Goal: Information Seeking & Learning: Learn about a topic

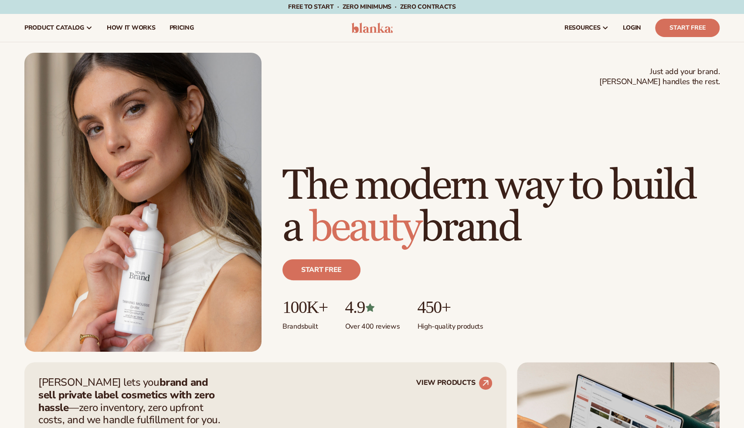
drag, startPoint x: 330, startPoint y: 140, endPoint x: 505, endPoint y: 235, distance: 198.4
click at [505, 235] on h1 "The modern way to build a beauty brand" at bounding box center [501, 207] width 437 height 84
click at [504, 232] on h1 "The modern way to build a beauty brand" at bounding box center [501, 207] width 437 height 84
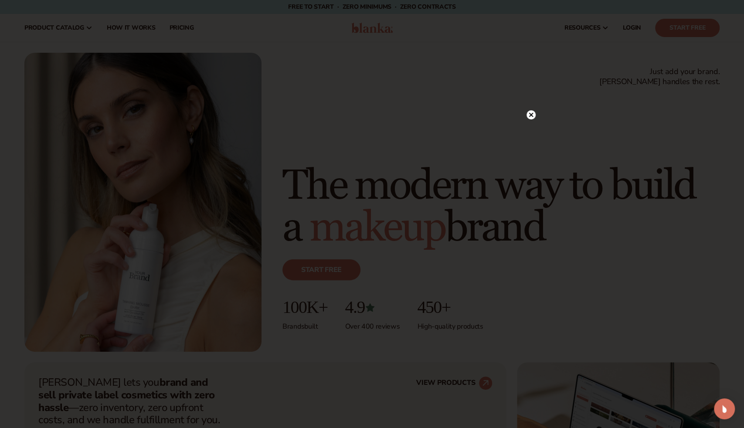
click at [531, 116] on circle at bounding box center [531, 114] width 9 height 9
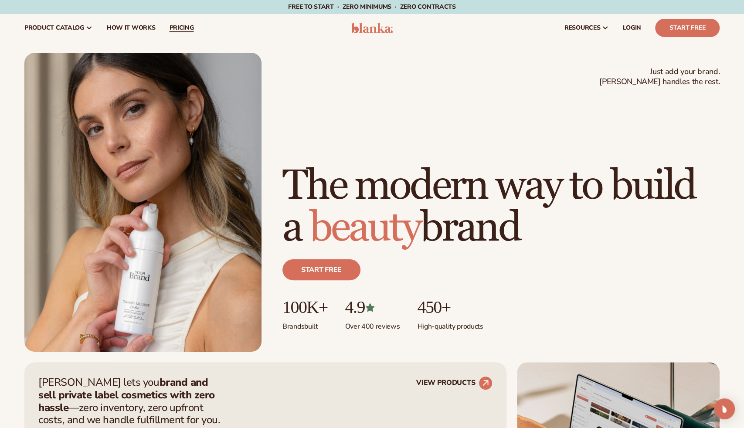
click at [190, 27] on span "pricing" at bounding box center [181, 27] width 24 height 7
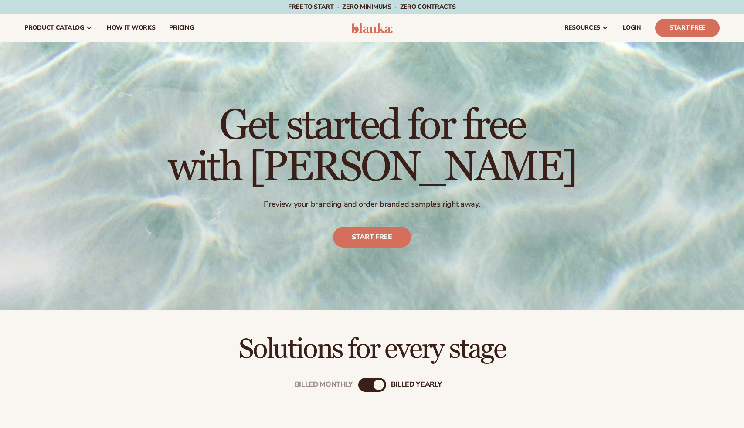
scroll to position [235, 0]
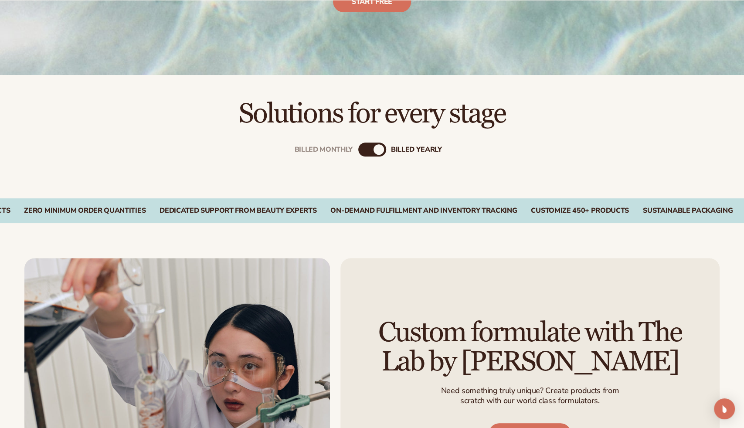
click at [378, 146] on div "billed Yearly" at bounding box center [379, 149] width 10 height 10
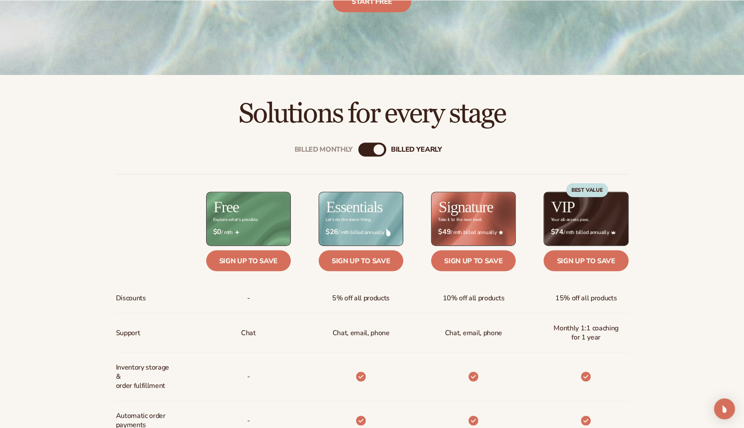
click at [376, 153] on div "billed Yearly" at bounding box center [379, 149] width 10 height 10
click at [340, 144] on div "Billed Monthly billed Yearly Billed Monthly billed Yearly Discounts Support Inv…" at bounding box center [373, 421] width 562 height 584
click at [332, 152] on div "Billed Monthly" at bounding box center [324, 150] width 58 height 8
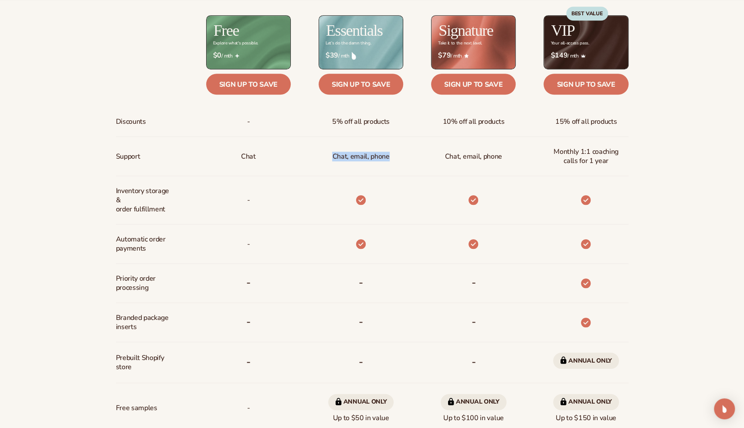
drag, startPoint x: 330, startPoint y: 155, endPoint x: 387, endPoint y: 159, distance: 57.2
click at [387, 159] on div "Chat, email, phone" at bounding box center [360, 156] width 71 height 39
click at [387, 159] on p "Chat, email, phone" at bounding box center [360, 157] width 57 height 16
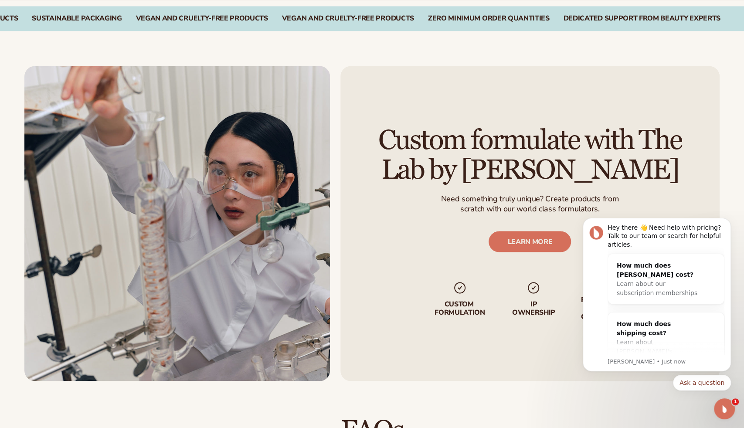
scroll to position [1001, 0]
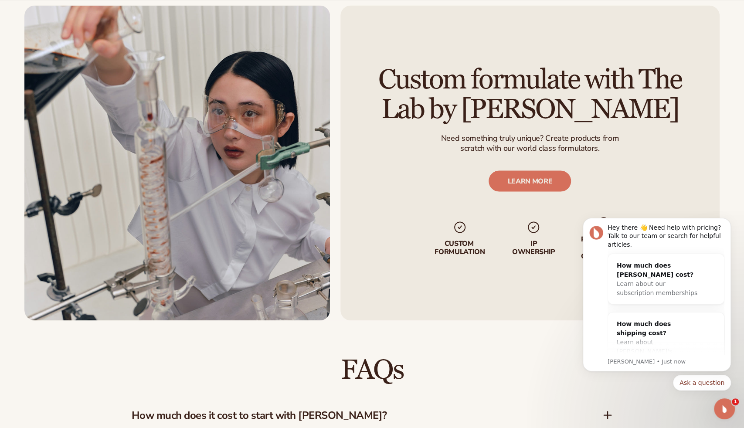
drag, startPoint x: 441, startPoint y: 93, endPoint x: 574, endPoint y: 121, distance: 136.3
click at [572, 121] on h2 "Custom formulate with The Lab by [PERSON_NAME]" at bounding box center [530, 94] width 330 height 58
click at [577, 121] on h2 "Custom formulate with The Lab by [PERSON_NAME]" at bounding box center [530, 94] width 330 height 58
drag, startPoint x: 465, startPoint y: 114, endPoint x: 614, endPoint y: 117, distance: 149.2
click at [609, 117] on h2 "Custom formulate with The Lab by [PERSON_NAME]" at bounding box center [530, 94] width 330 height 58
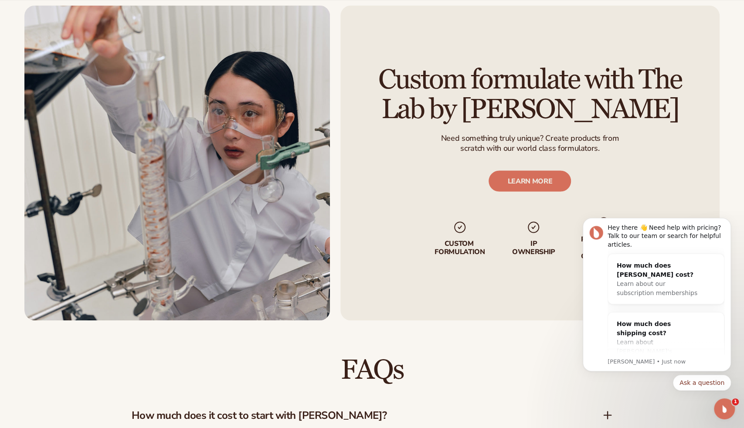
click at [623, 118] on h2 "Custom formulate with The Lab by [PERSON_NAME]" at bounding box center [530, 94] width 330 height 58
drag, startPoint x: 445, startPoint y: 143, endPoint x: 598, endPoint y: 151, distance: 153.7
click at [598, 151] on div "Need something truly unique? Create products from scratch with our world class …" at bounding box center [530, 145] width 178 height 25
click at [599, 151] on p "scratch with our world class formulators." at bounding box center [530, 148] width 178 height 10
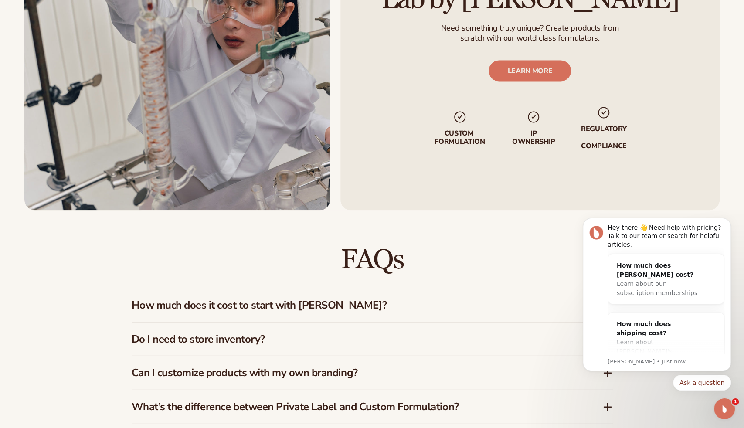
scroll to position [1118, 0]
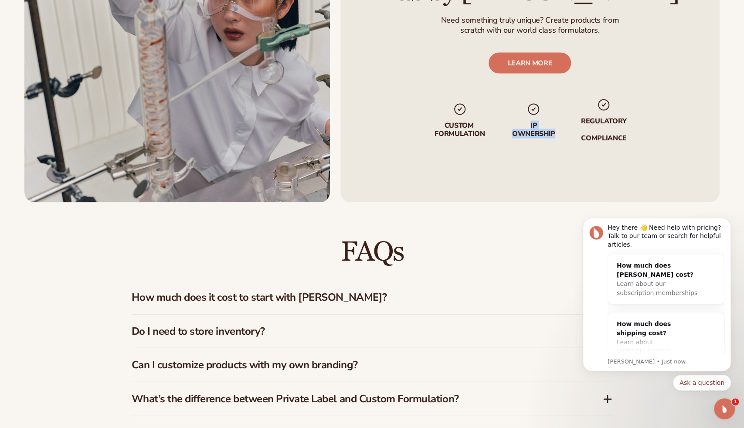
drag, startPoint x: 522, startPoint y: 126, endPoint x: 557, endPoint y: 136, distance: 36.5
click at [557, 136] on ul "Custom formulation IP Ownership regulatory compliance" at bounding box center [530, 108] width 195 height 69
click at [560, 136] on ul "Custom formulation IP Ownership regulatory compliance" at bounding box center [530, 108] width 195 height 69
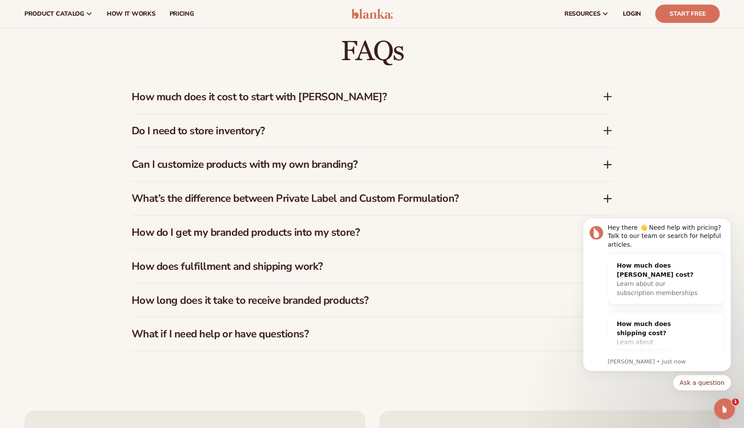
scroll to position [1295, 0]
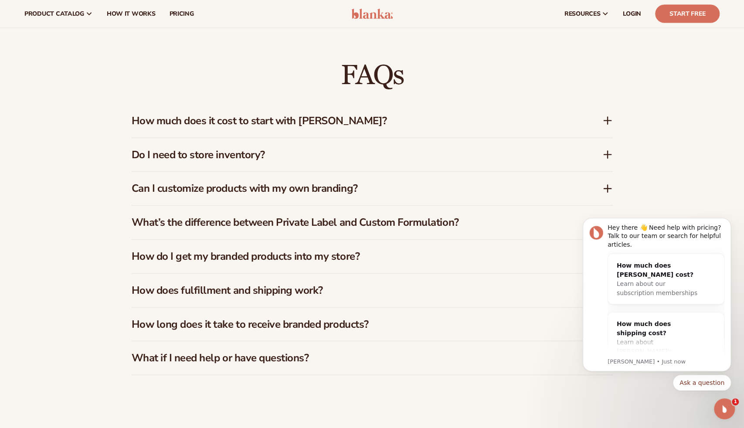
click at [256, 124] on h3 "How much does it cost to start with [PERSON_NAME]?" at bounding box center [354, 121] width 445 height 13
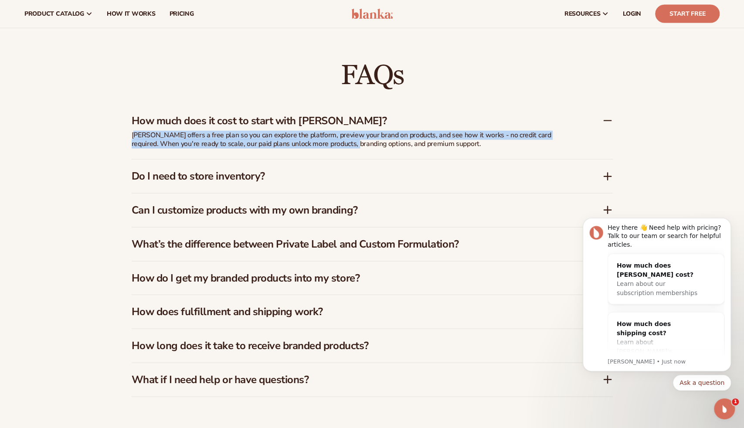
drag, startPoint x: 136, startPoint y: 138, endPoint x: 391, endPoint y: 141, distance: 255.1
click at [360, 140] on p "[PERSON_NAME] offers a free plan so you can explore the platform, preview your …" at bounding box center [350, 140] width 436 height 18
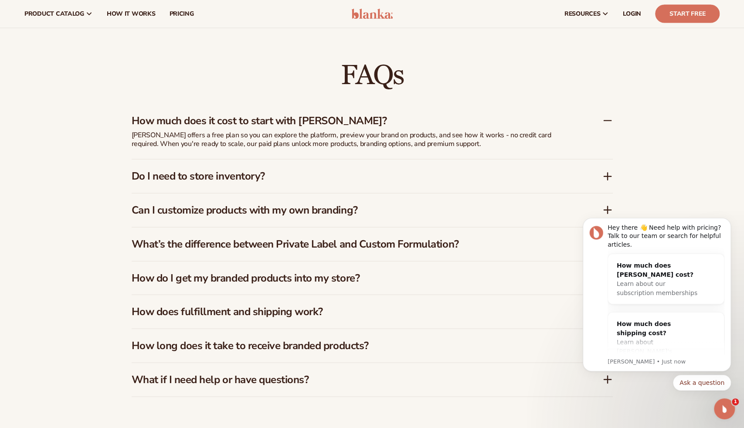
click at [391, 141] on p "[PERSON_NAME] offers a free plan so you can explore the platform, preview your …" at bounding box center [350, 140] width 436 height 18
click at [313, 176] on h3 "Do I need to store inventory?" at bounding box center [354, 176] width 445 height 13
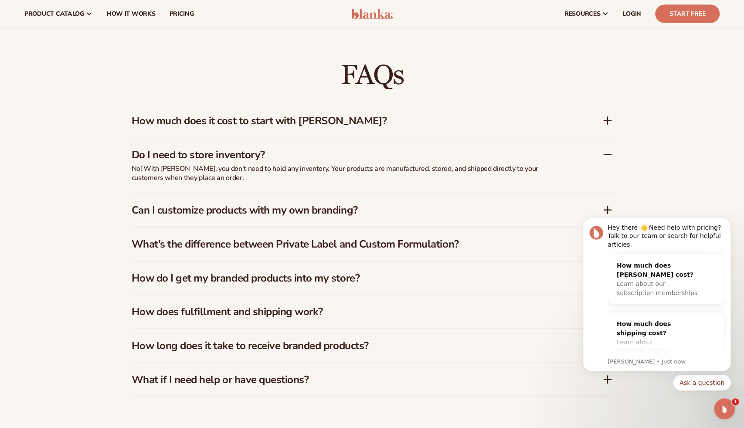
click at [317, 205] on h3 "Can I customize products with my own branding?" at bounding box center [354, 210] width 445 height 13
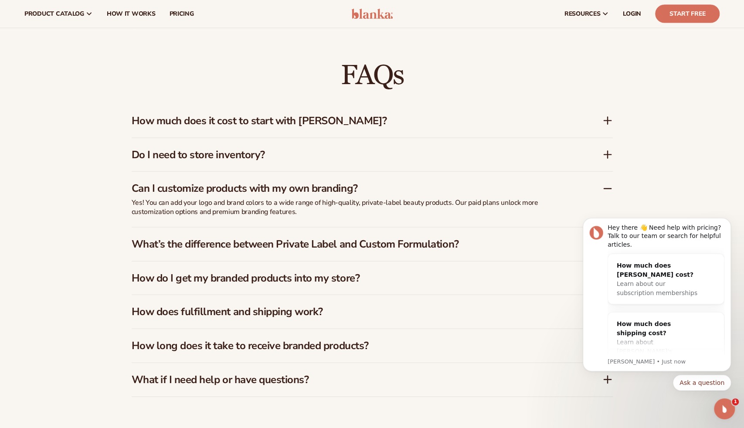
click at [314, 242] on h3 "What’s the difference between Private Label and Custom Formulation?" at bounding box center [354, 244] width 445 height 13
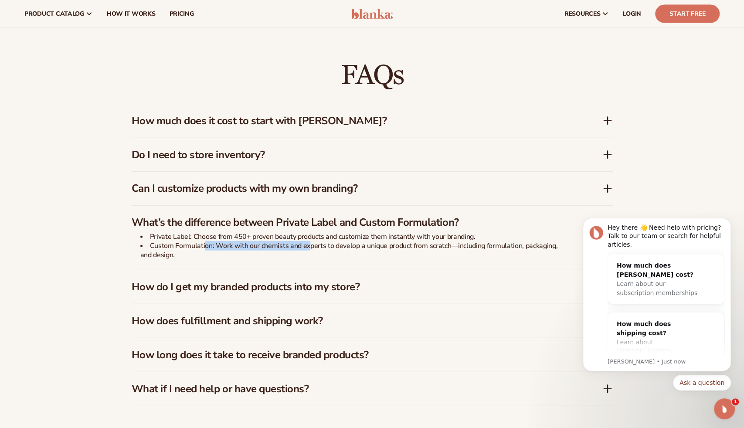
drag, startPoint x: 217, startPoint y: 244, endPoint x: 325, endPoint y: 241, distance: 108.6
click at [318, 242] on li "Custom Formulation: Work with our chemists and experts to develop a unique prod…" at bounding box center [353, 251] width 427 height 18
click at [325, 241] on li "Private Label: Choose from 450+ proven beauty products and customize them insta…" at bounding box center [353, 236] width 427 height 9
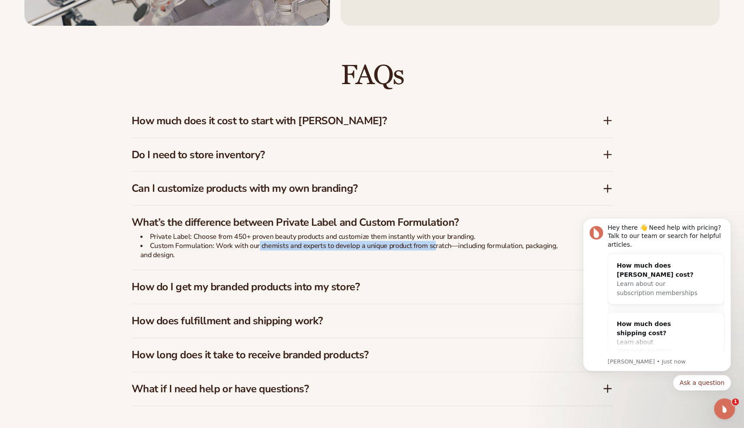
drag, startPoint x: 255, startPoint y: 245, endPoint x: 438, endPoint y: 244, distance: 183.1
click at [437, 244] on li "Custom Formulation: Work with our chemists and experts to develop a unique prod…" at bounding box center [353, 251] width 427 height 18
click at [438, 244] on li "Custom Formulation: Work with our chemists and experts to develop a unique prod…" at bounding box center [353, 251] width 427 height 18
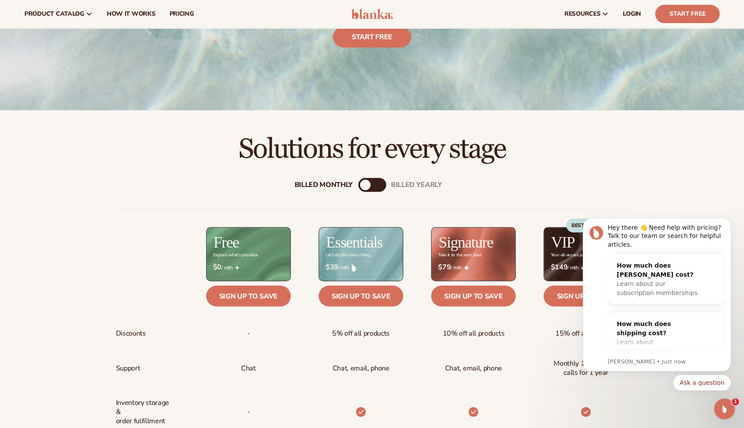
scroll to position [0, 0]
